Goal: Information Seeking & Learning: Check status

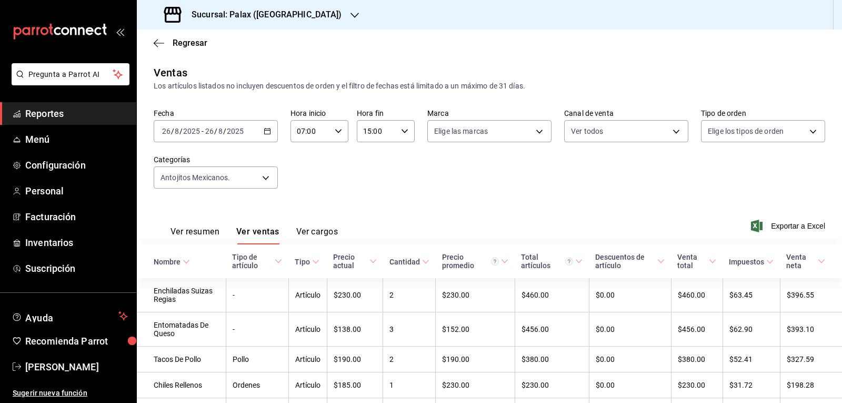
scroll to position [116, 0]
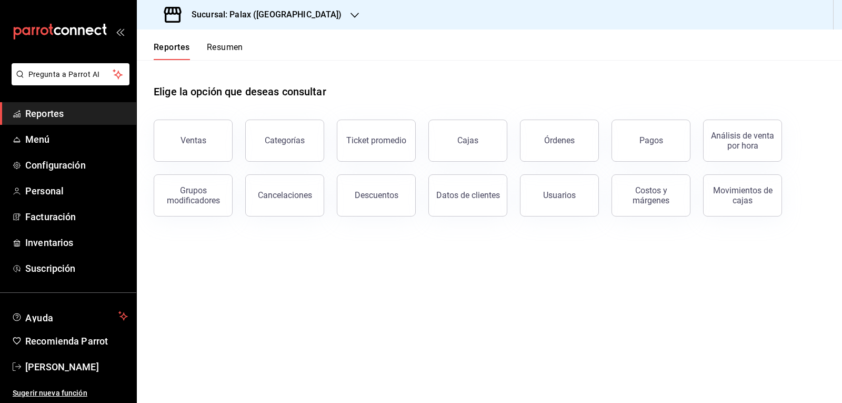
click at [351, 15] on icon "button" at bounding box center [355, 15] width 8 height 8
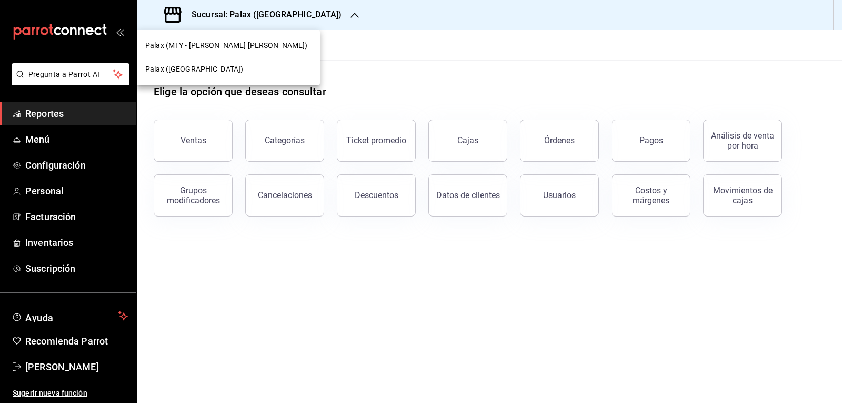
click at [310, 15] on div at bounding box center [421, 201] width 842 height 403
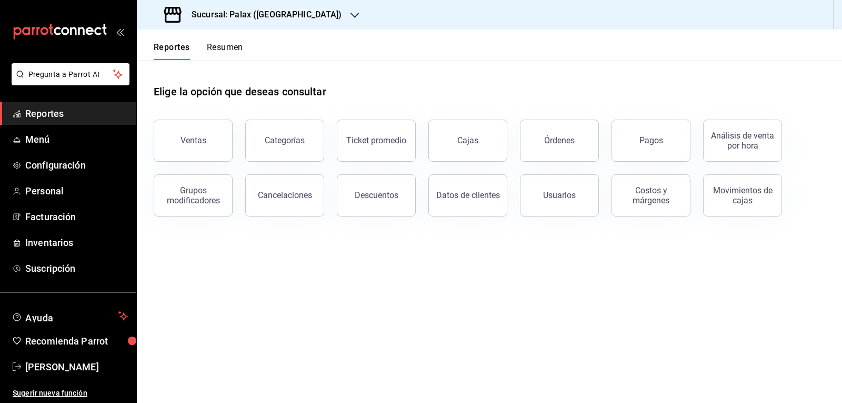
click at [351, 18] on icon "button" at bounding box center [355, 15] width 8 height 8
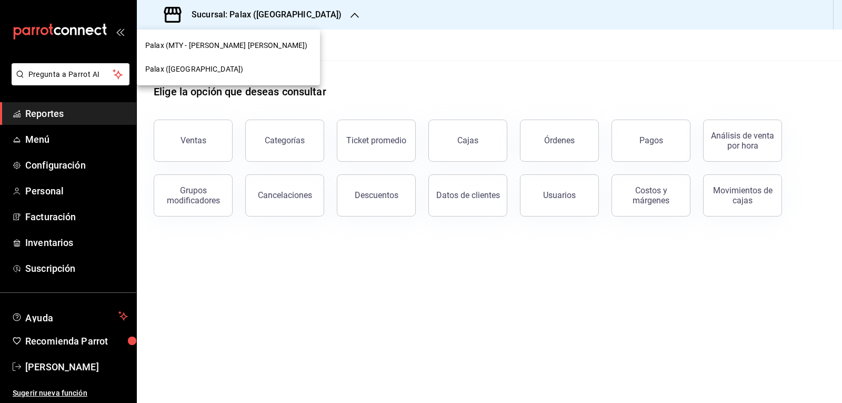
click at [194, 72] on span "Palax ([GEOGRAPHIC_DATA])" at bounding box center [194, 69] width 98 height 11
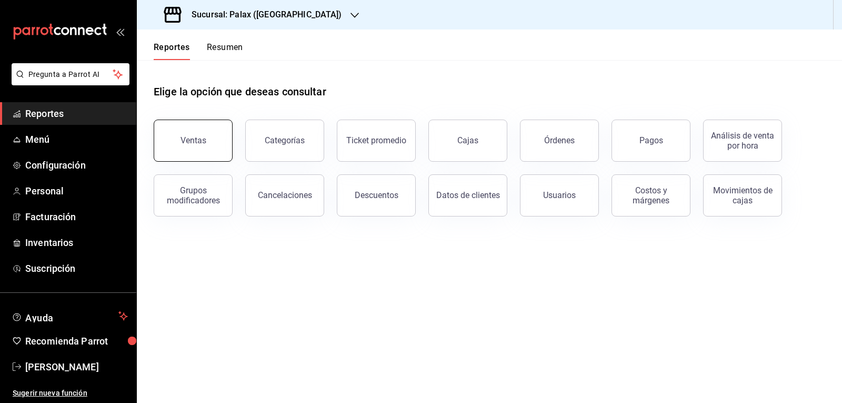
click at [199, 141] on div "Ventas" at bounding box center [194, 140] width 26 height 10
click at [199, 141] on html "Pregunta a Parrot AI Reportes Menú Configuración Personal Facturación Inventari…" at bounding box center [421, 201] width 842 height 403
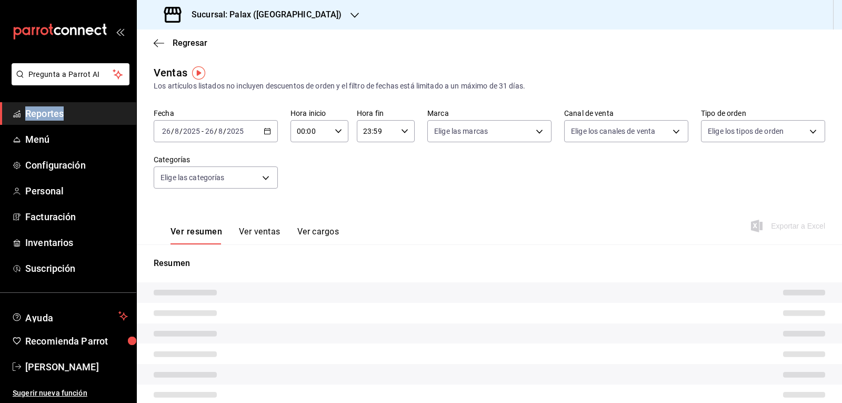
type input "07:00"
type input "15:00"
type input "PARROT,UBER_EATS,RAPPI,DIDI_FOOD,ONLINE"
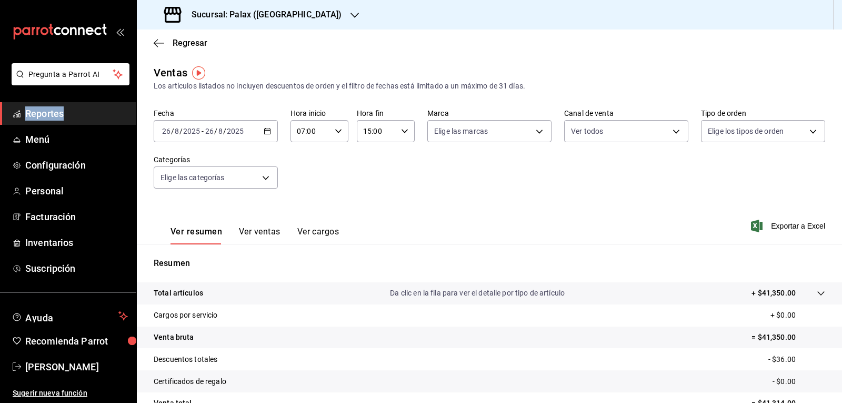
click at [265, 133] on icon "button" at bounding box center [267, 130] width 7 height 7
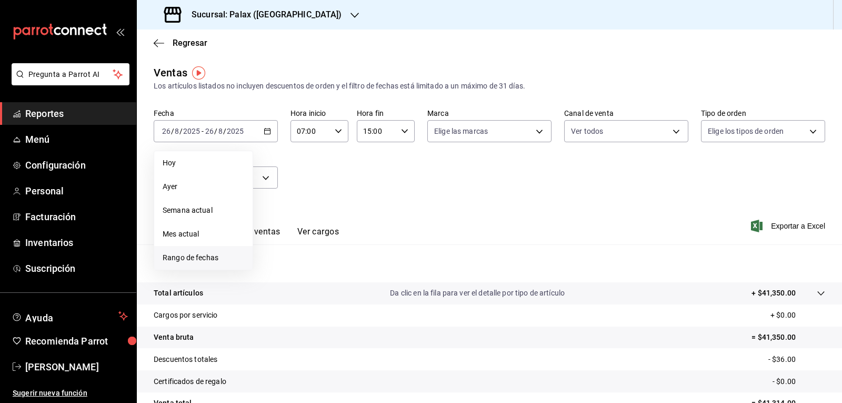
click at [197, 256] on span "Rango de fechas" at bounding box center [204, 257] width 82 height 11
click at [291, 295] on abbr "26" at bounding box center [293, 293] width 7 height 7
click at [309, 296] on abbr "27" at bounding box center [312, 293] width 7 height 7
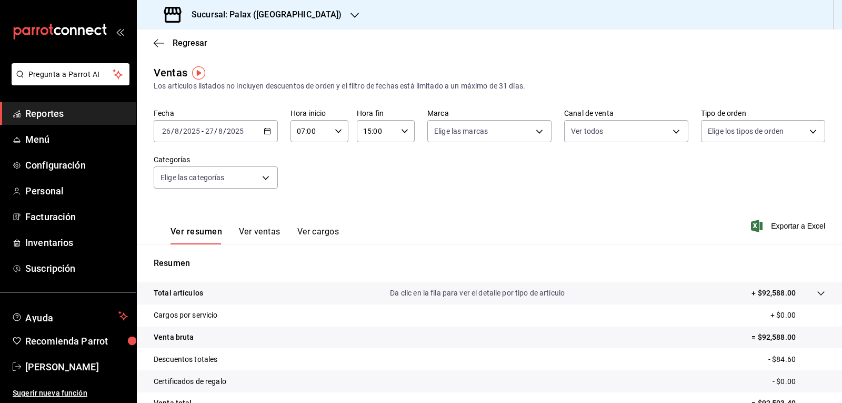
click at [335, 129] on icon "button" at bounding box center [338, 130] width 7 height 7
click at [303, 215] on span "23" at bounding box center [303, 217] width 12 height 8
type input "23:00"
click at [333, 158] on span "00" at bounding box center [332, 158] width 12 height 8
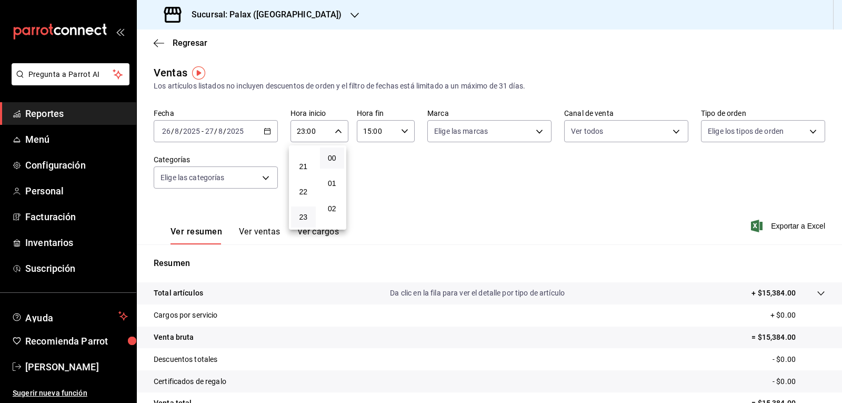
click at [401, 132] on div at bounding box center [421, 201] width 842 height 403
click at [402, 132] on \(Stroke\) "button" at bounding box center [405, 131] width 6 height 4
click at [369, 164] on span "07" at bounding box center [369, 166] width 12 height 8
type input "07:00"
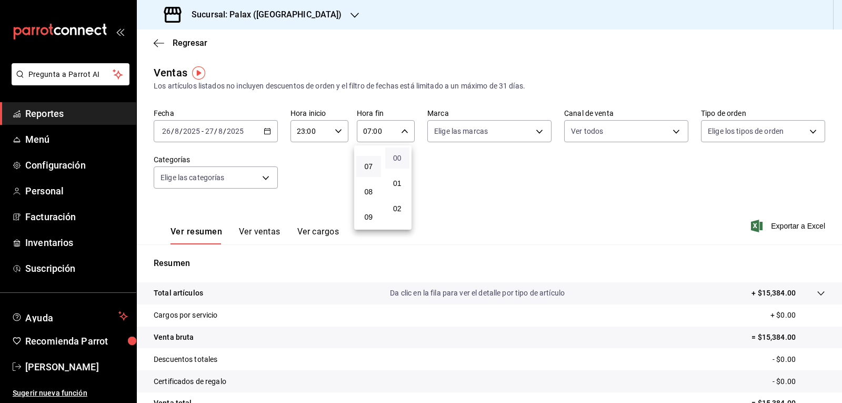
click at [395, 157] on span "00" at bounding box center [398, 158] width 12 height 8
click at [266, 132] on div at bounding box center [421, 201] width 842 height 403
click at [266, 132] on icon "button" at bounding box center [267, 130] width 7 height 7
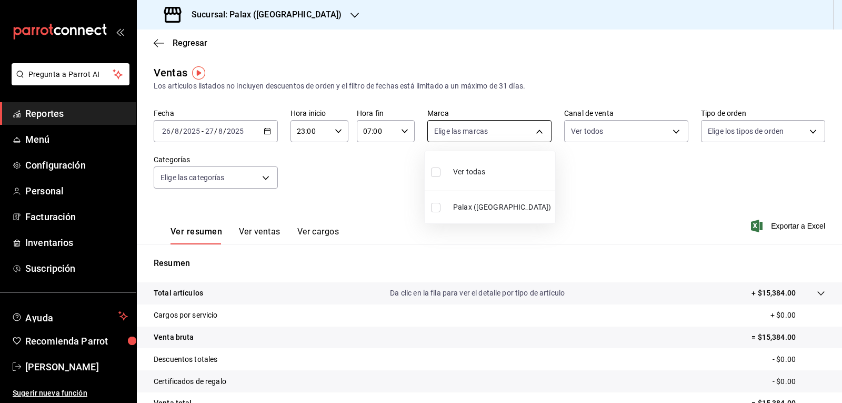
click at [535, 132] on body "Pregunta a Parrot AI Reportes Menú Configuración Personal Facturación Inventari…" at bounding box center [421, 201] width 842 height 403
click at [437, 171] on input "checkbox" at bounding box center [435, 171] width 9 height 9
checkbox input "true"
type input "8510d572-c45f-4696-9a08-afbf2d111022"
checkbox input "true"
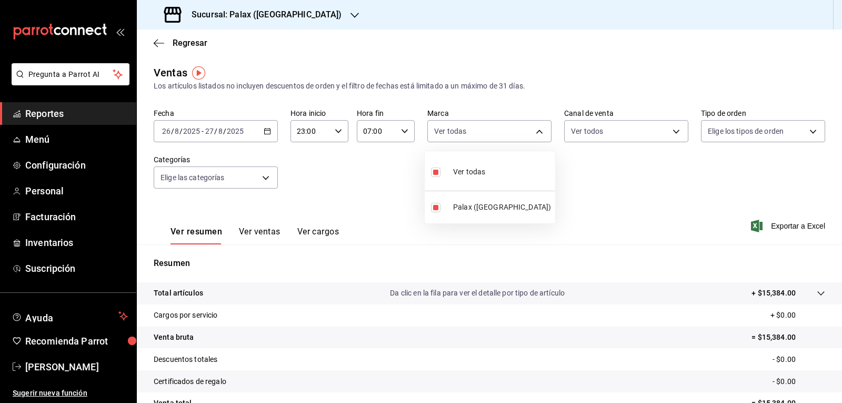
click at [670, 131] on div at bounding box center [421, 201] width 842 height 403
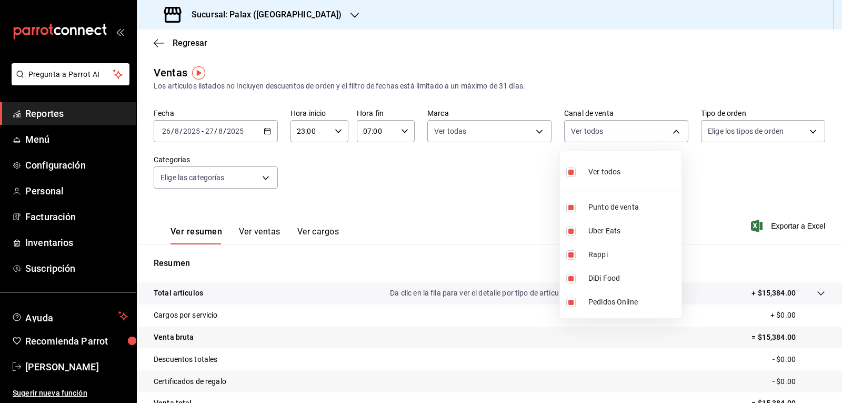
click at [670, 131] on body "Pregunta a Parrot AI Reportes Menú Configuración Personal Facturación Inventari…" at bounding box center [421, 201] width 842 height 403
click at [805, 132] on div at bounding box center [421, 201] width 842 height 403
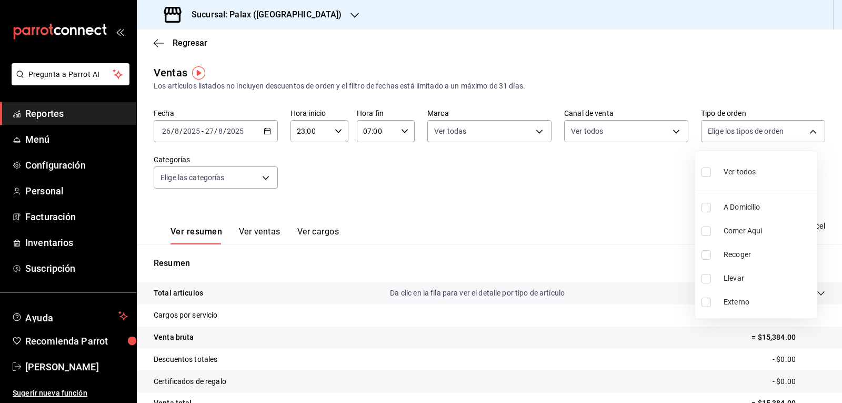
click at [805, 132] on body "Pregunta a Parrot AI Reportes Menú Configuración Personal Facturación Inventari…" at bounding box center [421, 201] width 842 height 403
click at [704, 173] on input "checkbox" at bounding box center [706, 171] width 9 height 9
checkbox input "true"
type input "6d325fbd-53e7-4f6b-8d89-6356796c0e8d,b8c2ff7f-0c1f-4fef-80cf-bc155c6bbc3b,a732b…"
checkbox input "true"
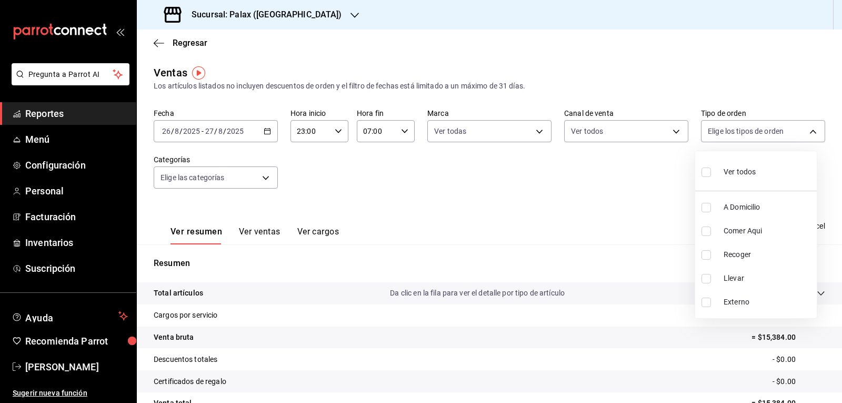
checkbox input "true"
click at [634, 184] on div at bounding box center [421, 201] width 842 height 403
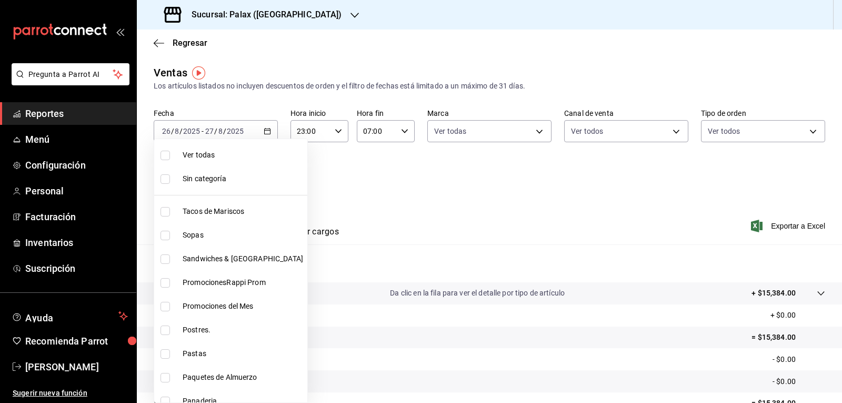
click at [265, 178] on body "Pregunta a Parrot AI Reportes Menú Configuración Personal Facturación Inventari…" at bounding box center [421, 201] width 842 height 403
click at [163, 303] on input "checkbox" at bounding box center [165, 306] width 9 height 9
checkbox input "true"
type input "e3a7d4a2-e7c5-4f8c-a0a8-f604c2e2d742"
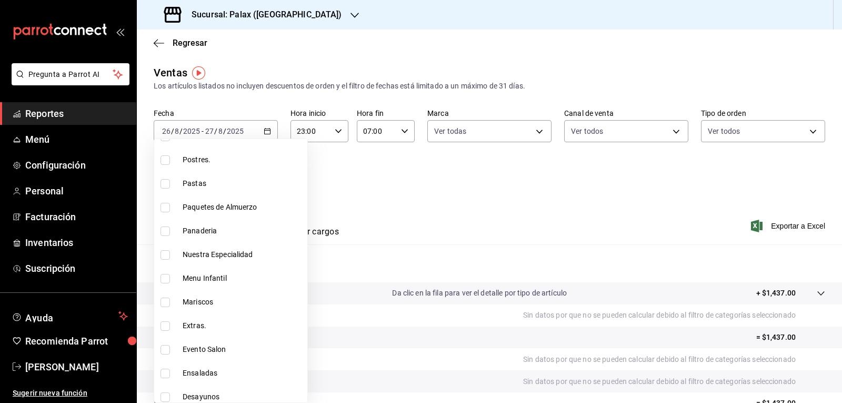
scroll to position [158, 0]
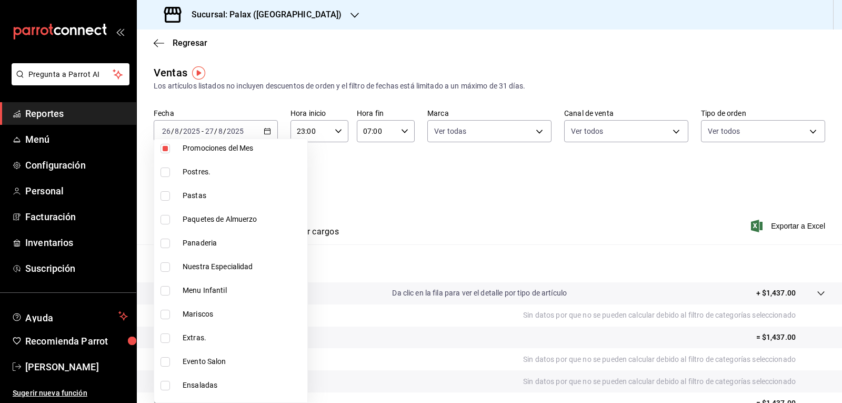
click at [166, 243] on input "checkbox" at bounding box center [165, 242] width 9 height 9
checkbox input "true"
type input "e3a7d4a2-e7c5-4f8c-a0a8-f604c2e2d742,90d14028-a2c9-4fb8-b762-41d9ea373592"
click at [164, 267] on input "checkbox" at bounding box center [165, 266] width 9 height 9
checkbox input "true"
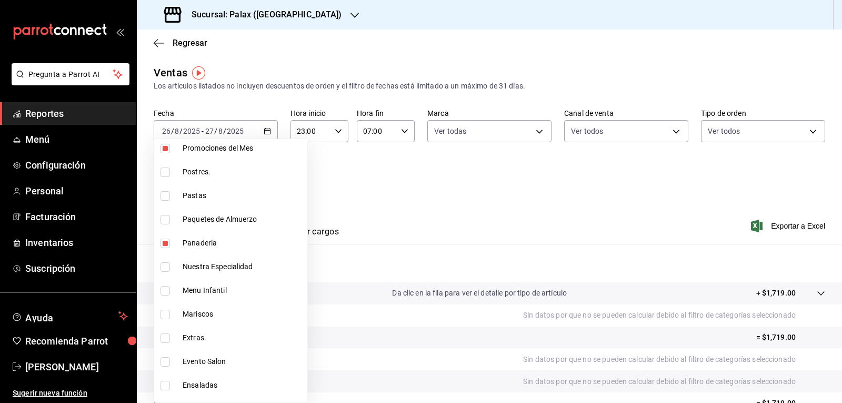
type input "e3a7d4a2-e7c5-4f8c-a0a8-f604c2e2d742,90d14028-a2c9-4fb8-b762-41d9ea373592,5542b…"
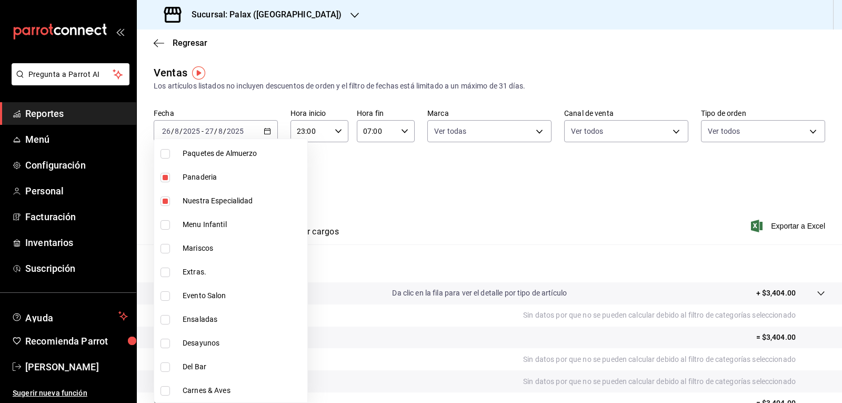
scroll to position [263, 0]
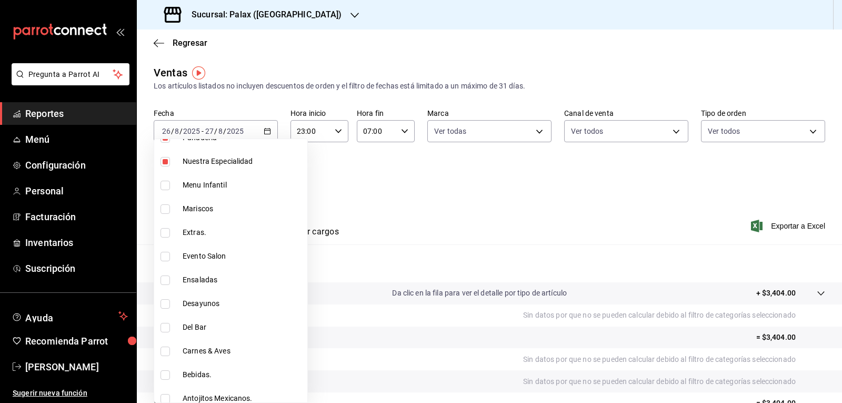
click at [167, 327] on input "checkbox" at bounding box center [165, 327] width 9 height 9
checkbox input "true"
type input "e3a7d4a2-e7c5-4f8c-a0a8-f604c2e2d742,90d14028-a2c9-4fb8-b762-41d9ea373592,5542b…"
click at [164, 376] on input "checkbox" at bounding box center [165, 374] width 9 height 9
checkbox input "true"
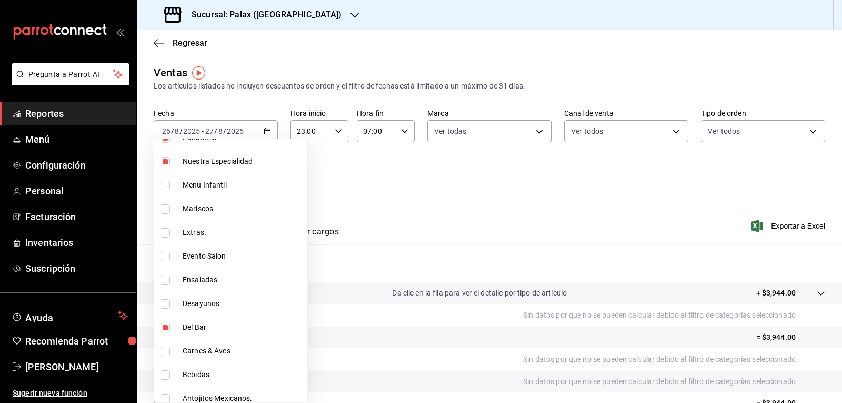
type input "e3a7d4a2-e7c5-4f8c-a0a8-f604c2e2d742,90d14028-a2c9-4fb8-b762-41d9ea373592,5542b…"
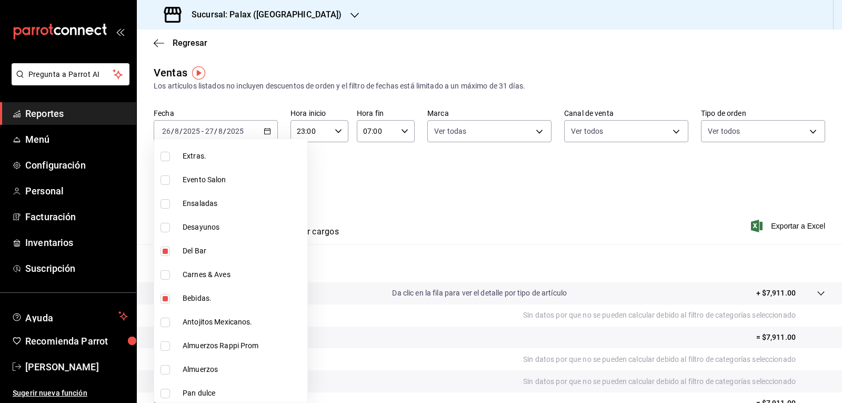
scroll to position [421, 0]
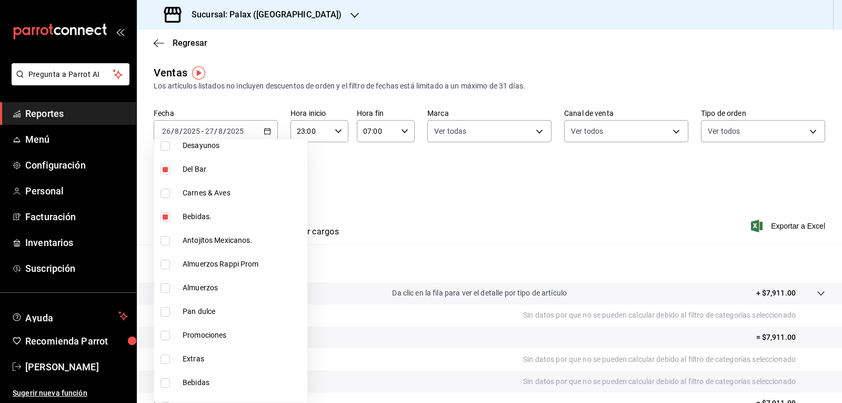
click at [166, 243] on input "checkbox" at bounding box center [165, 240] width 9 height 9
checkbox input "true"
type input "e3a7d4a2-e7c5-4f8c-a0a8-f604c2e2d742,90d14028-a2c9-4fb8-b762-41d9ea373592,5542b…"
click at [163, 311] on input "checkbox" at bounding box center [165, 311] width 9 height 9
checkbox input "true"
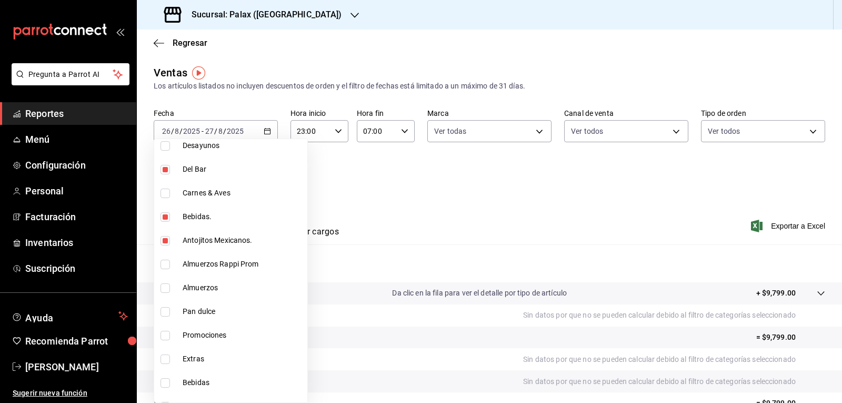
type input "e3a7d4a2-e7c5-4f8c-a0a8-f604c2e2d742,90d14028-a2c9-4fb8-b762-41d9ea373592,5542b…"
click at [165, 336] on input "checkbox" at bounding box center [165, 335] width 9 height 9
checkbox input "true"
type input "e3a7d4a2-e7c5-4f8c-a0a8-f604c2e2d742,90d14028-a2c9-4fb8-b762-41d9ea373592,5542b…"
click at [162, 383] on input "checkbox" at bounding box center [165, 382] width 9 height 9
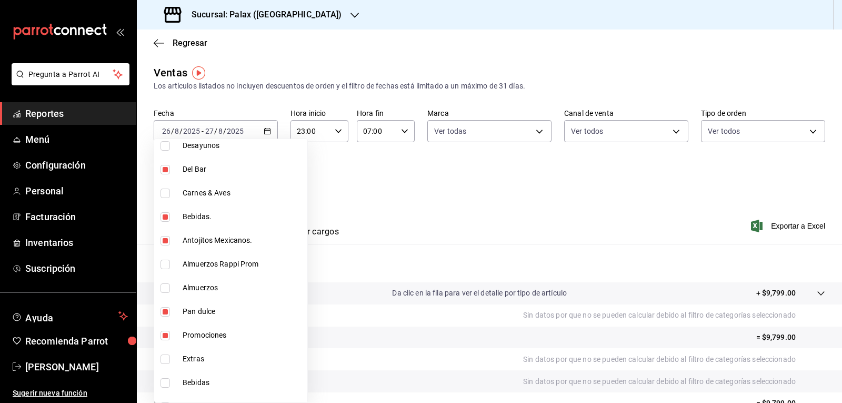
checkbox input "true"
type input "e3a7d4a2-e7c5-4f8c-a0a8-f604c2e2d742,90d14028-a2c9-4fb8-b762-41d9ea373592,5542b…"
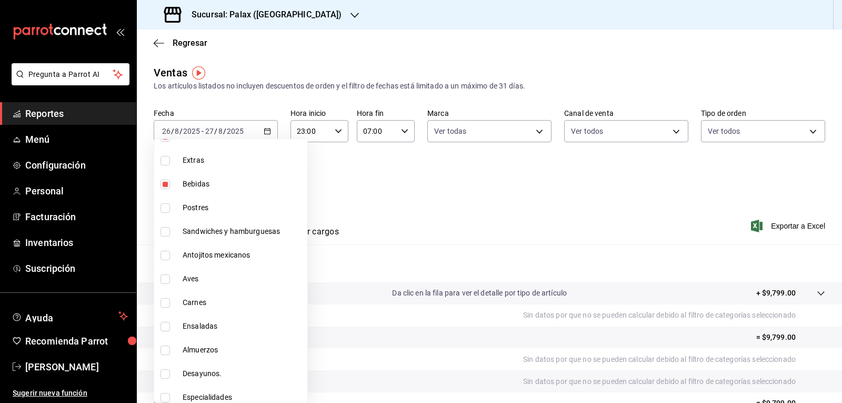
scroll to position [626, 0]
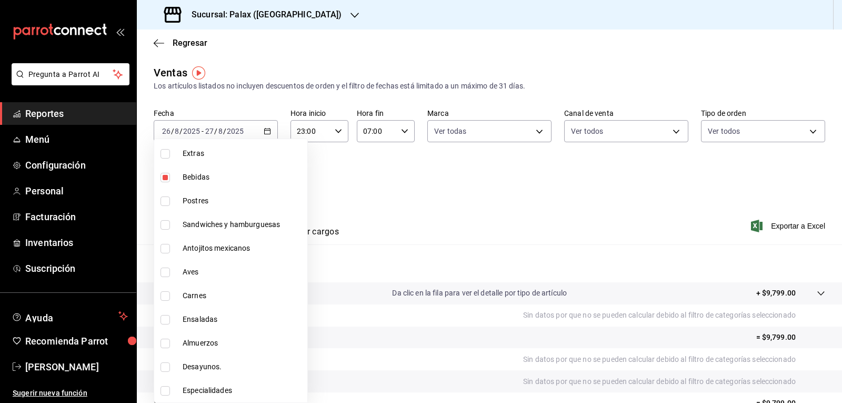
click at [165, 205] on input "checkbox" at bounding box center [165, 200] width 9 height 9
checkbox input "true"
type input "e3a7d4a2-e7c5-4f8c-a0a8-f604c2e2d742,90d14028-a2c9-4fb8-b762-41d9ea373592,5542b…"
click at [169, 249] on input "checkbox" at bounding box center [165, 248] width 9 height 9
checkbox input "true"
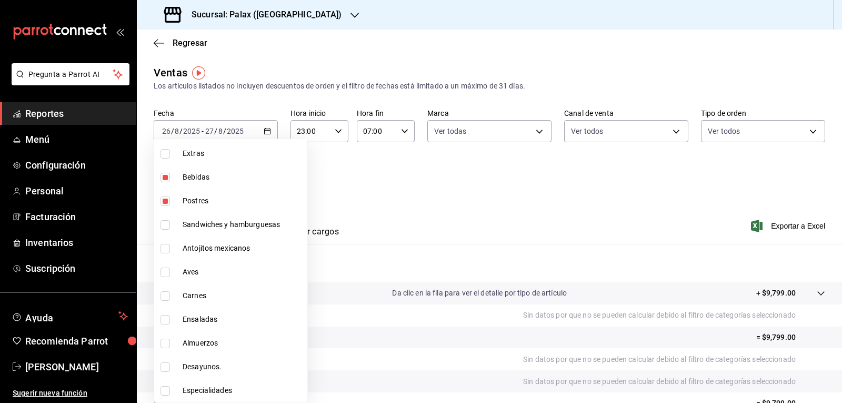
type input "e3a7d4a2-e7c5-4f8c-a0a8-f604c2e2d742,90d14028-a2c9-4fb8-b762-41d9ea373592,5542b…"
click at [376, 193] on div at bounding box center [421, 201] width 842 height 403
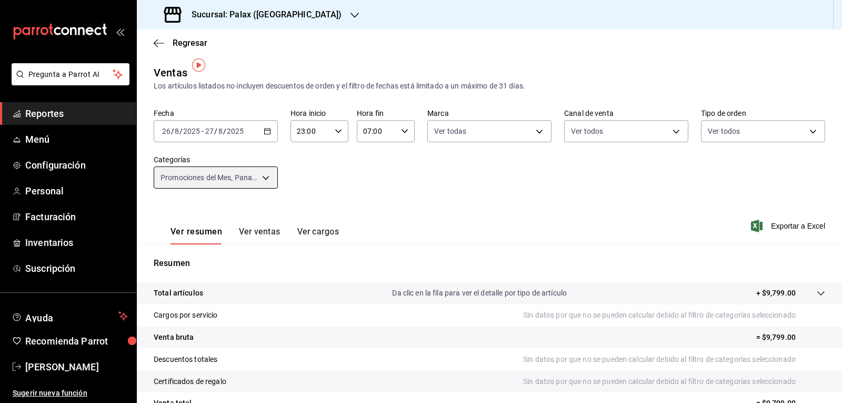
scroll to position [53, 0]
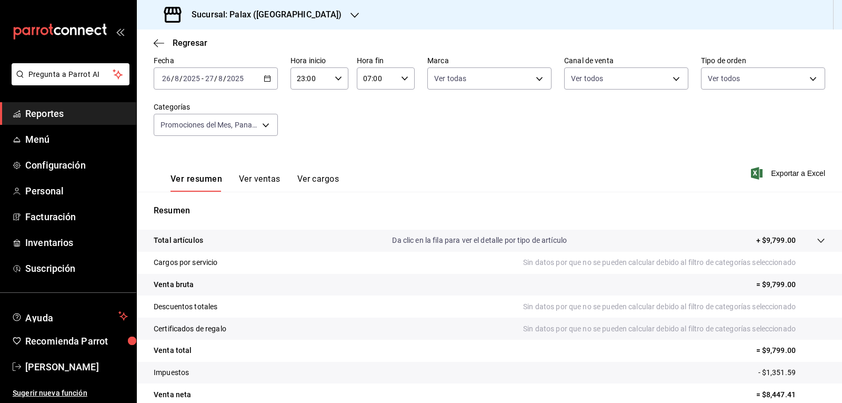
click at [255, 180] on button "Ver ventas" at bounding box center [260, 183] width 42 height 18
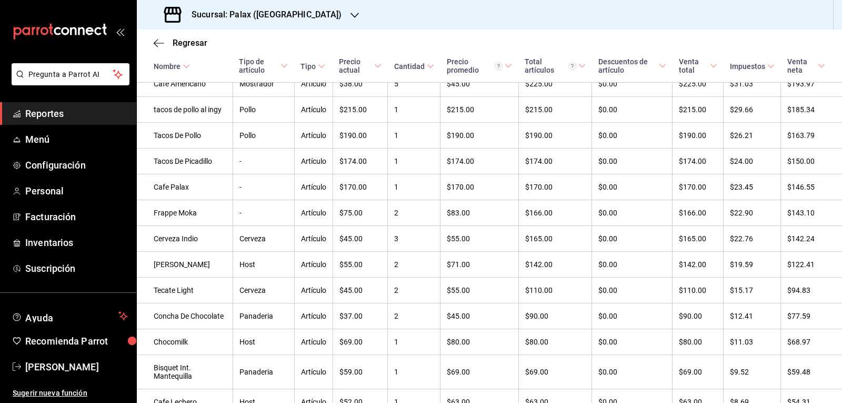
scroll to position [628, 0]
